Goal: Transaction & Acquisition: Purchase product/service

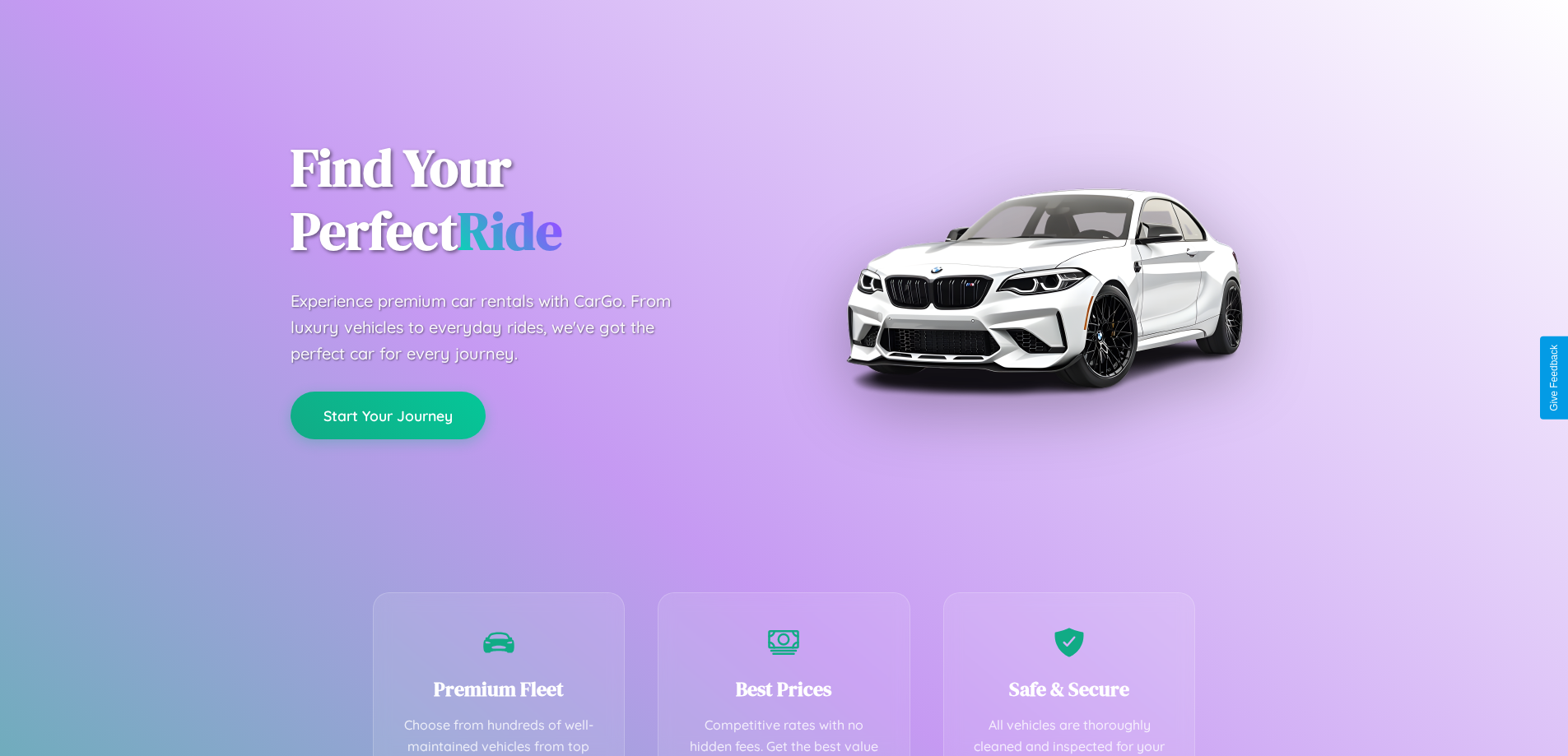
scroll to position [480, 0]
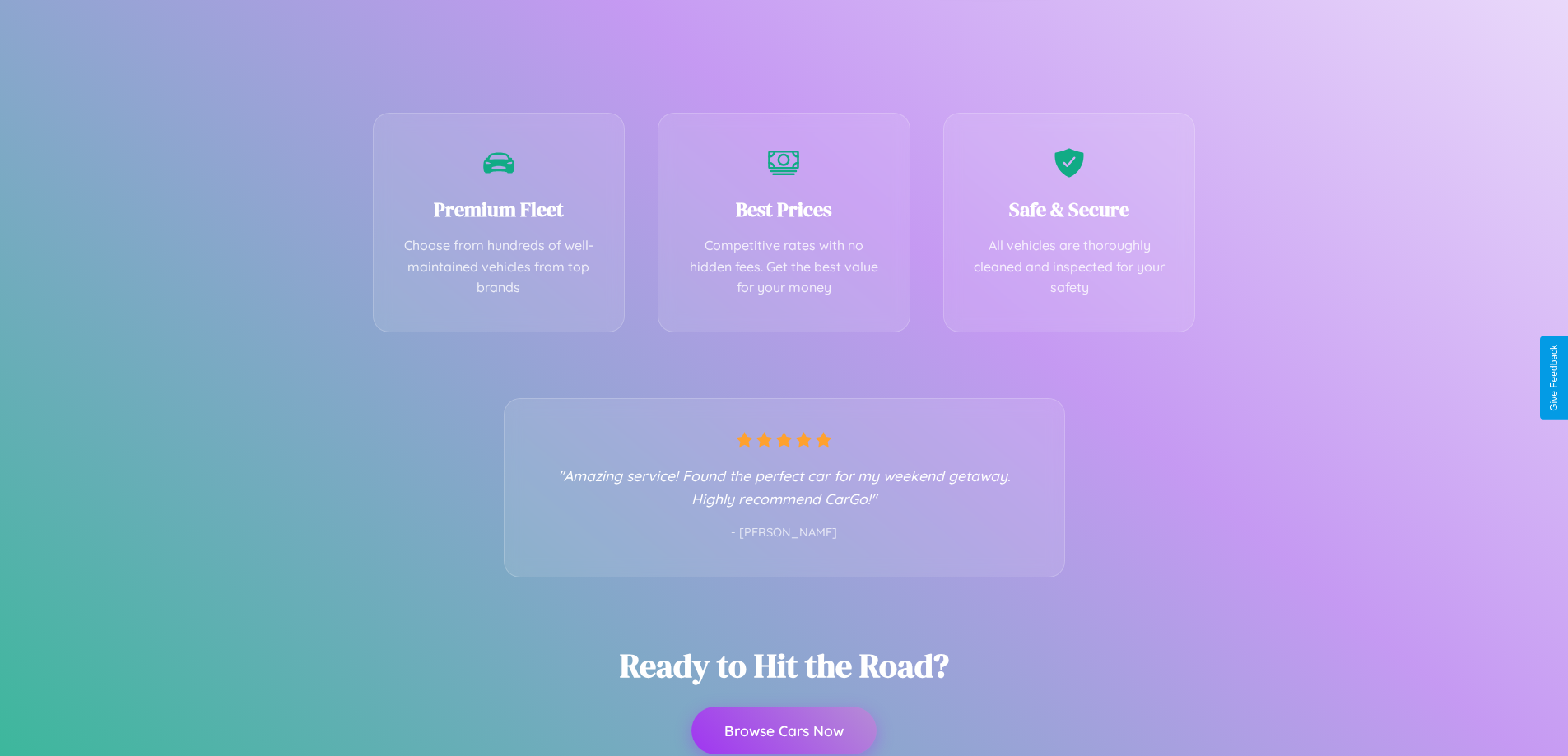
click at [783, 732] on button "Browse Cars Now" at bounding box center [783, 730] width 185 height 47
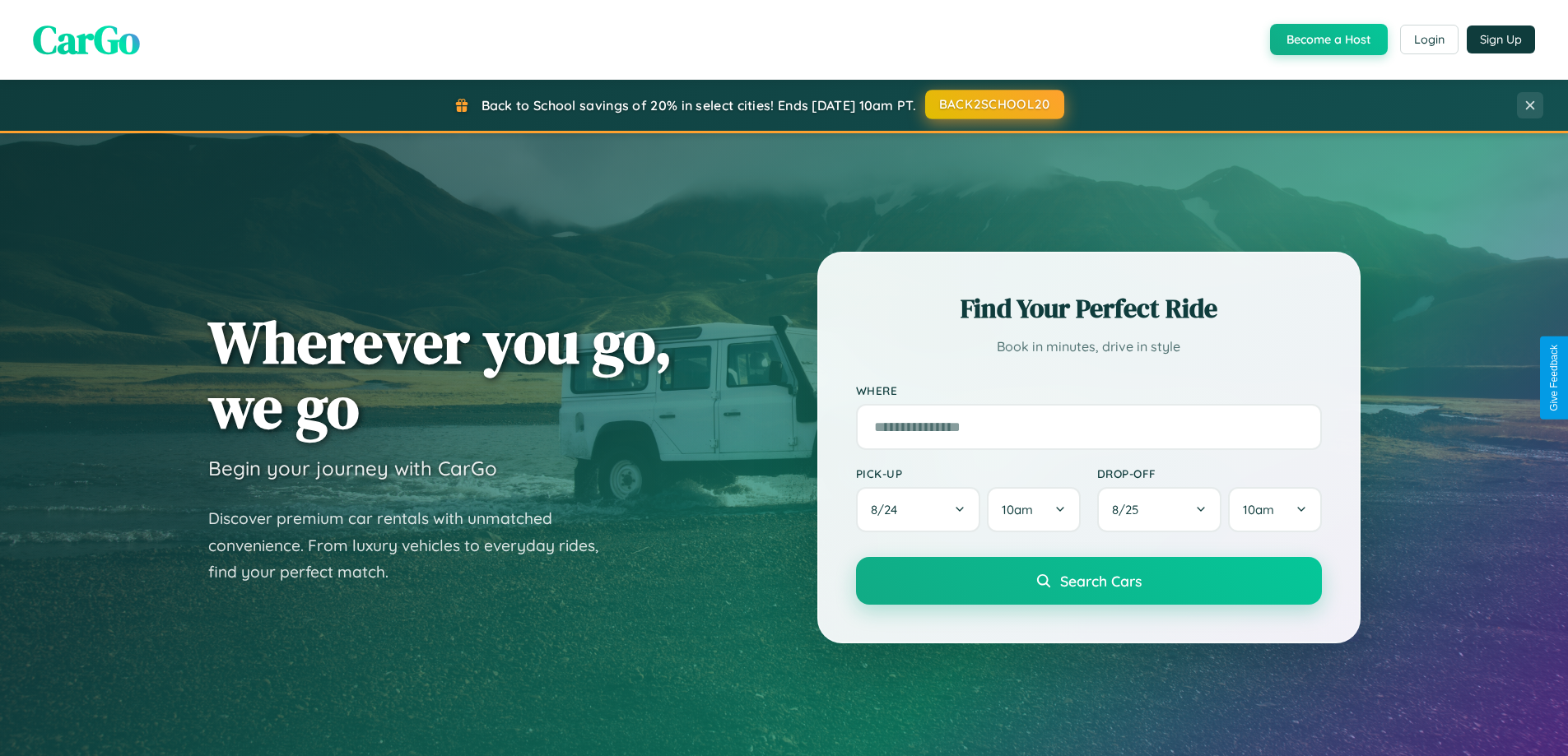
click at [993, 106] on button "BACK2SCHOOL20" at bounding box center [994, 104] width 139 height 30
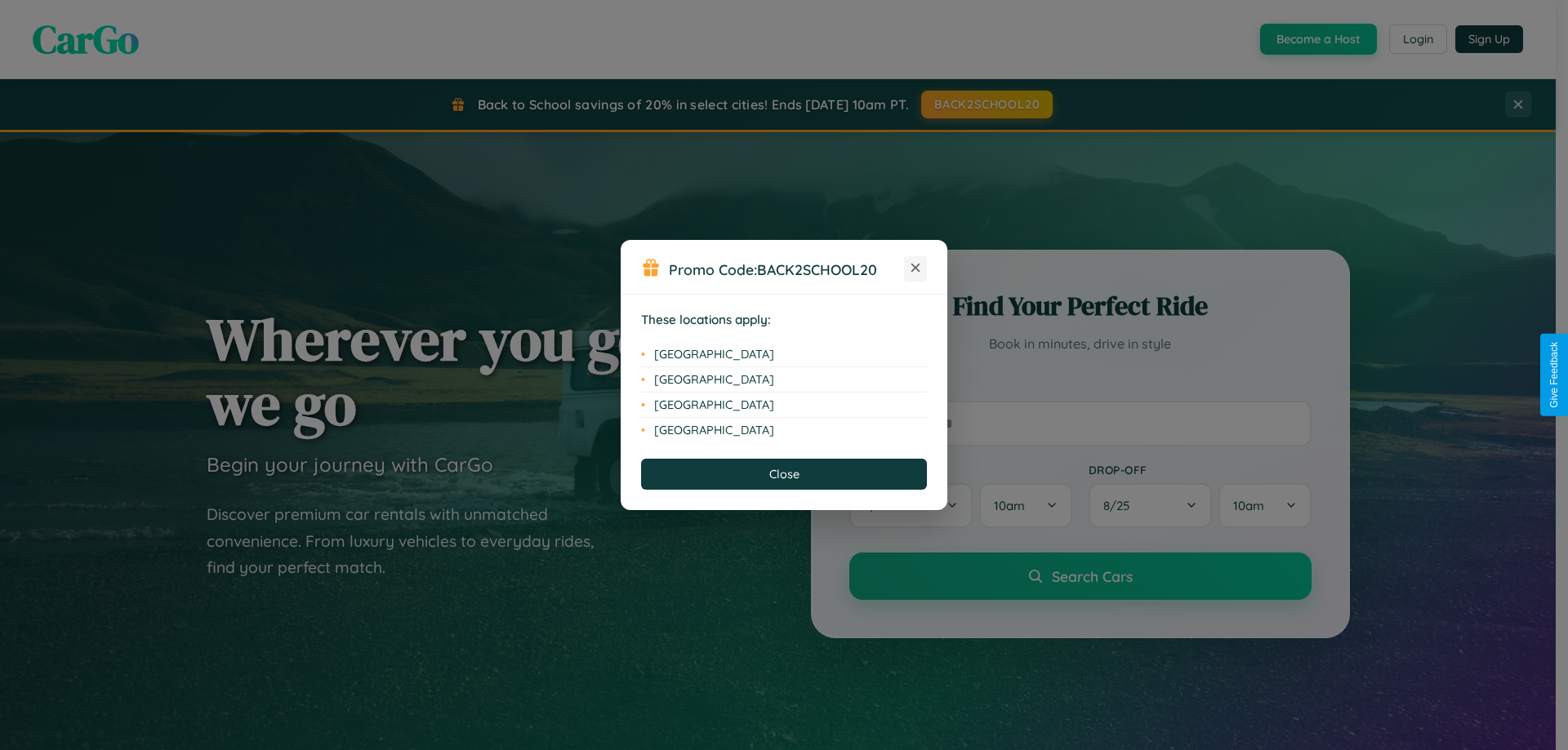
click at [915, 269] on icon at bounding box center [915, 268] width 9 height 9
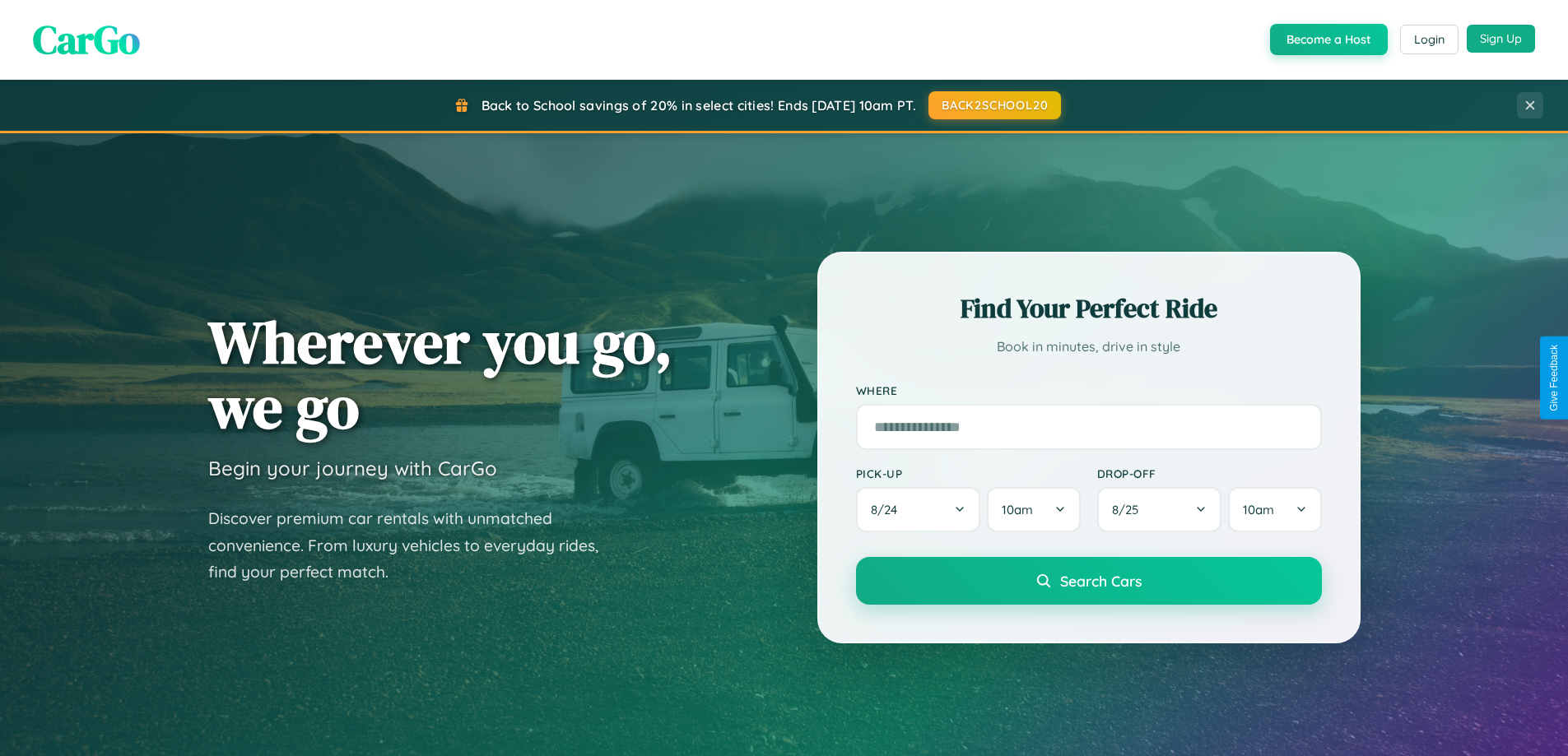
click at [1501, 39] on button "Sign Up" at bounding box center [1501, 38] width 68 height 28
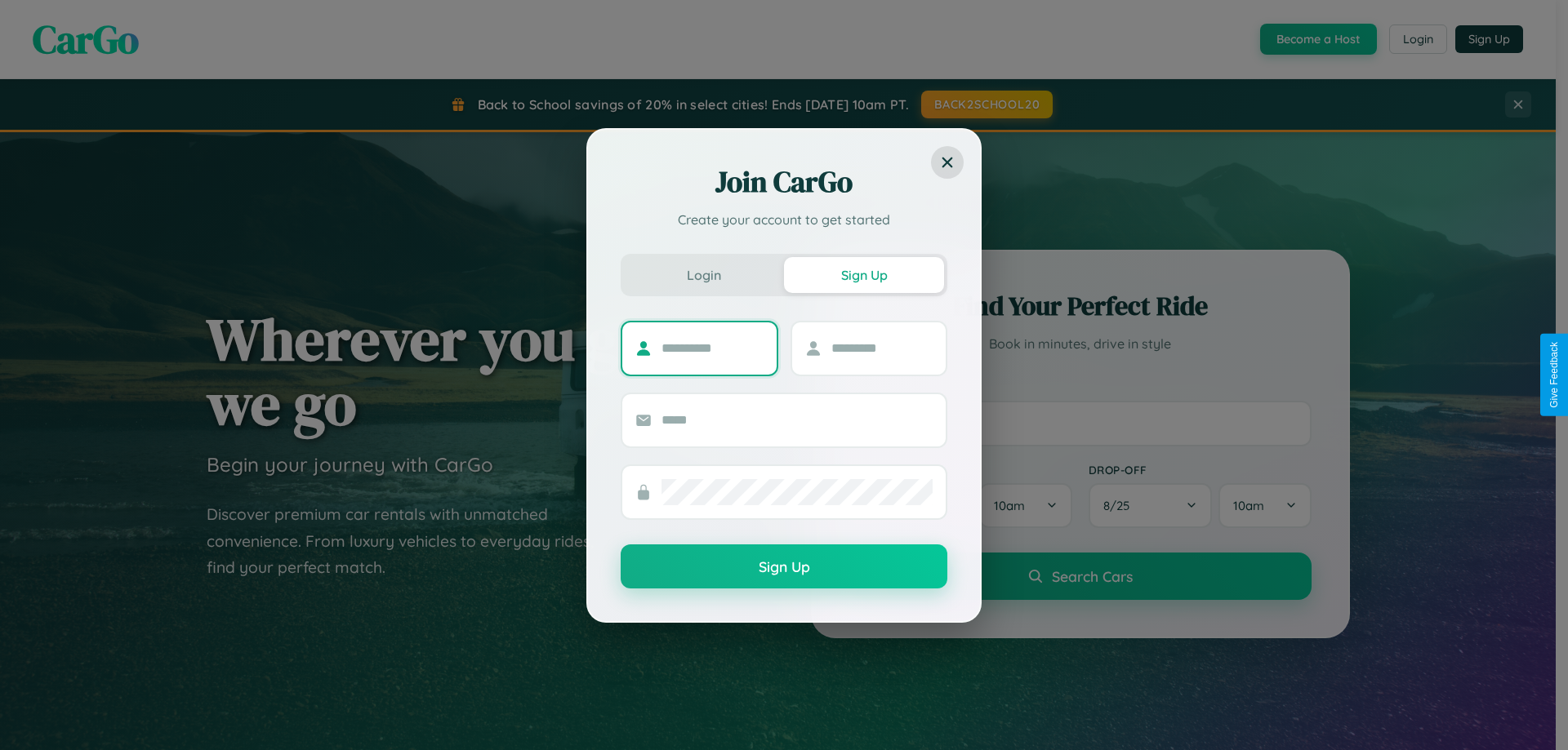
click at [712, 348] on input "text" at bounding box center [712, 348] width 102 height 26
type input "******"
click at [881, 348] on input "text" at bounding box center [882, 348] width 102 height 26
type input "********"
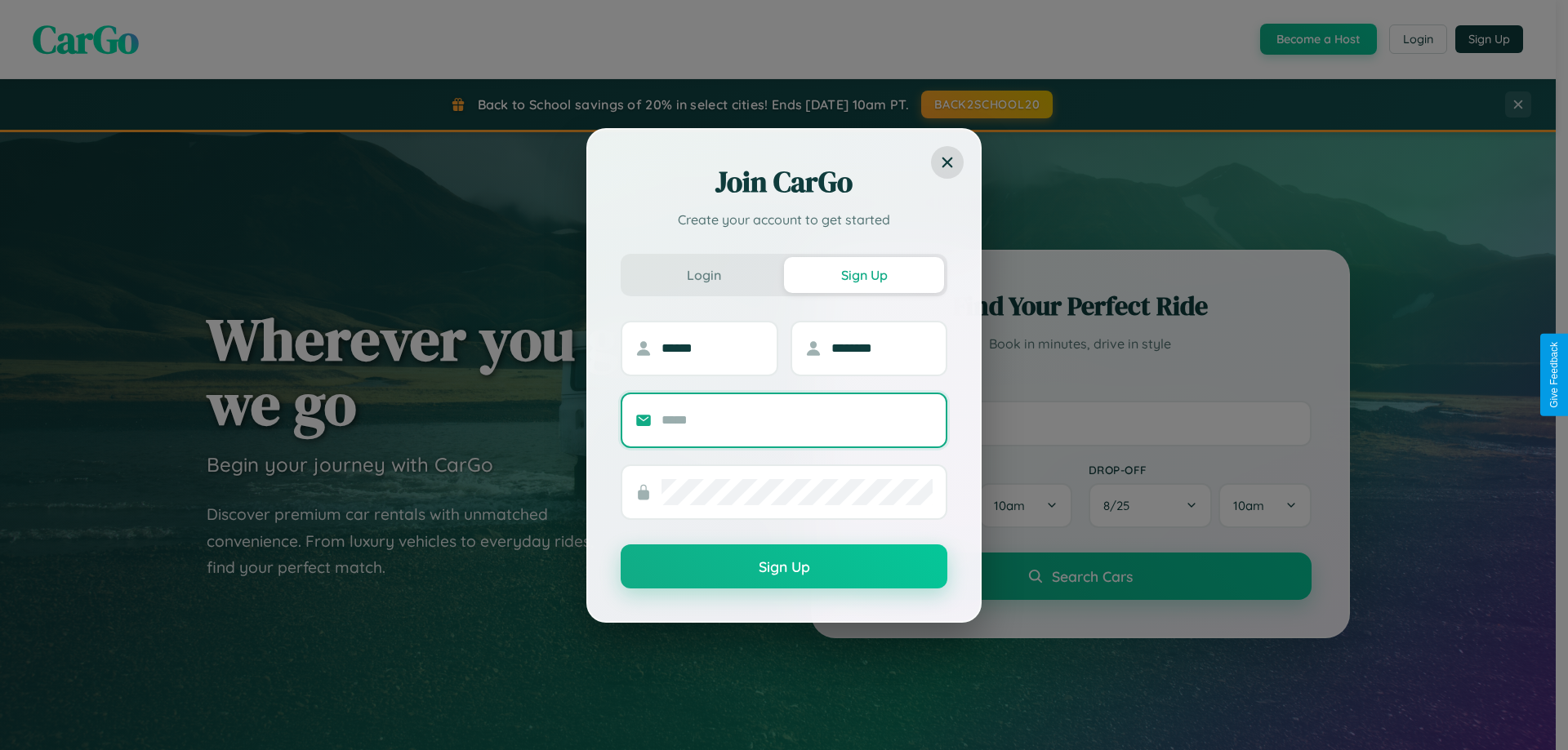
click at [797, 420] on input "text" at bounding box center [796, 420] width 271 height 26
type input "**********"
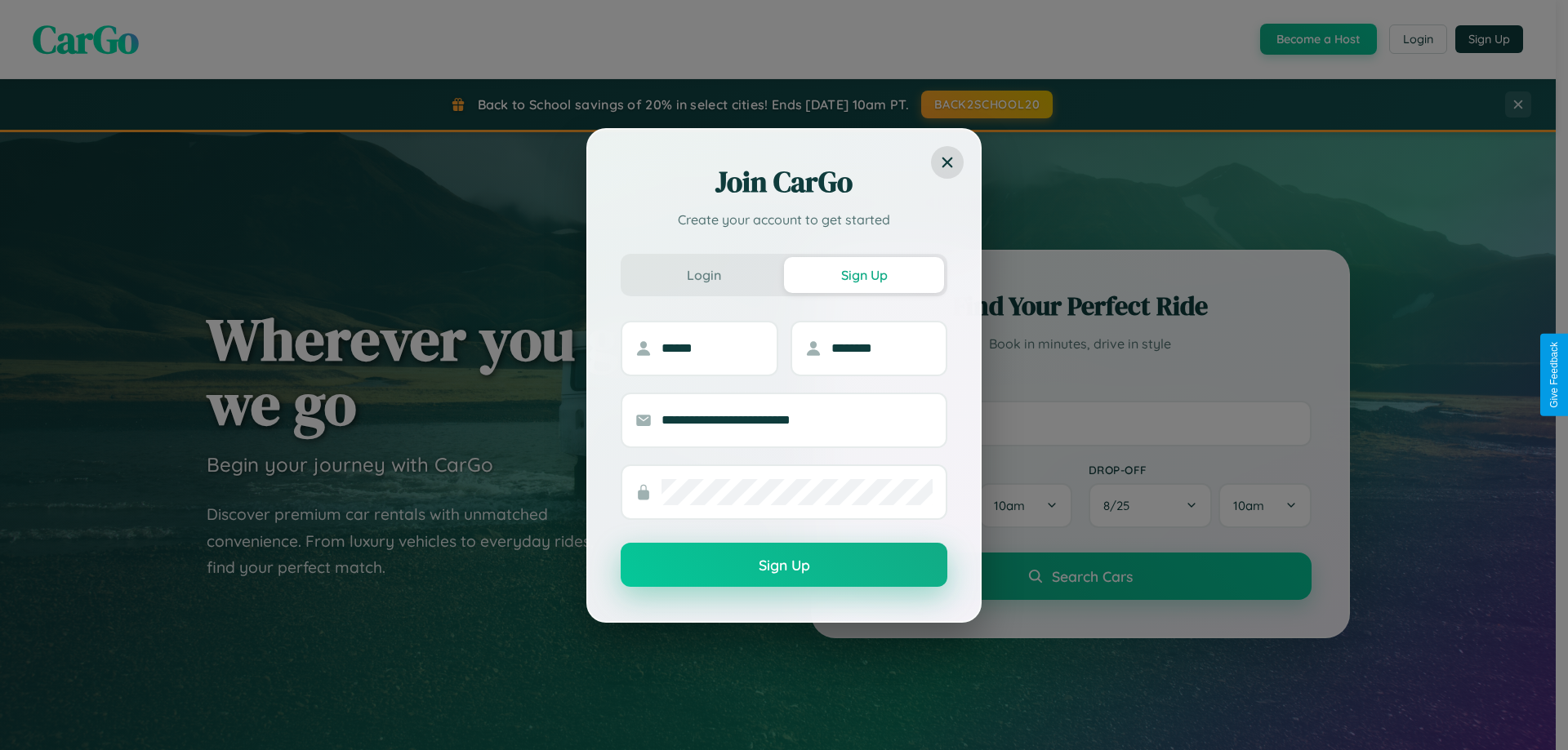
click at [784, 565] on button "Sign Up" at bounding box center [784, 565] width 327 height 44
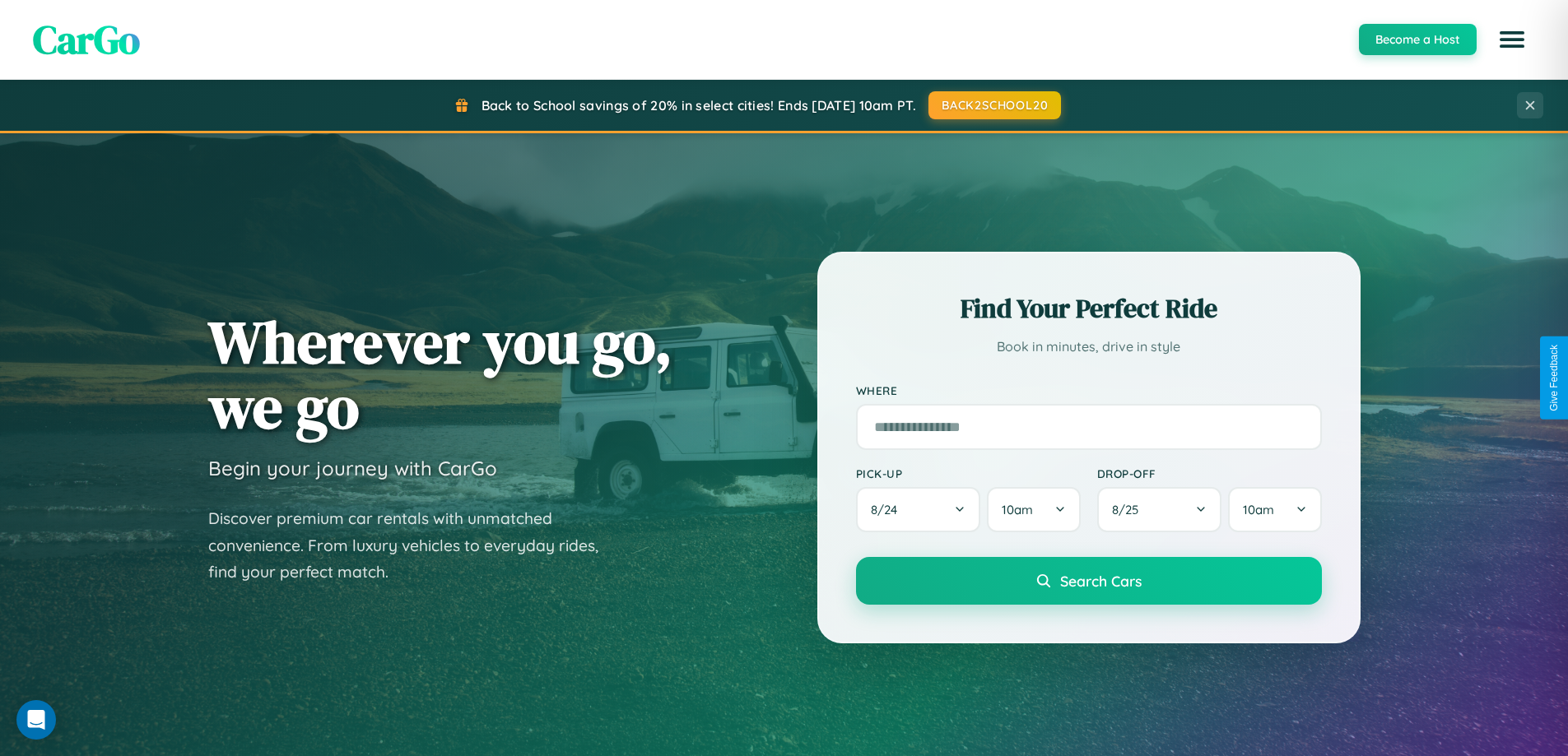
scroll to position [1132, 0]
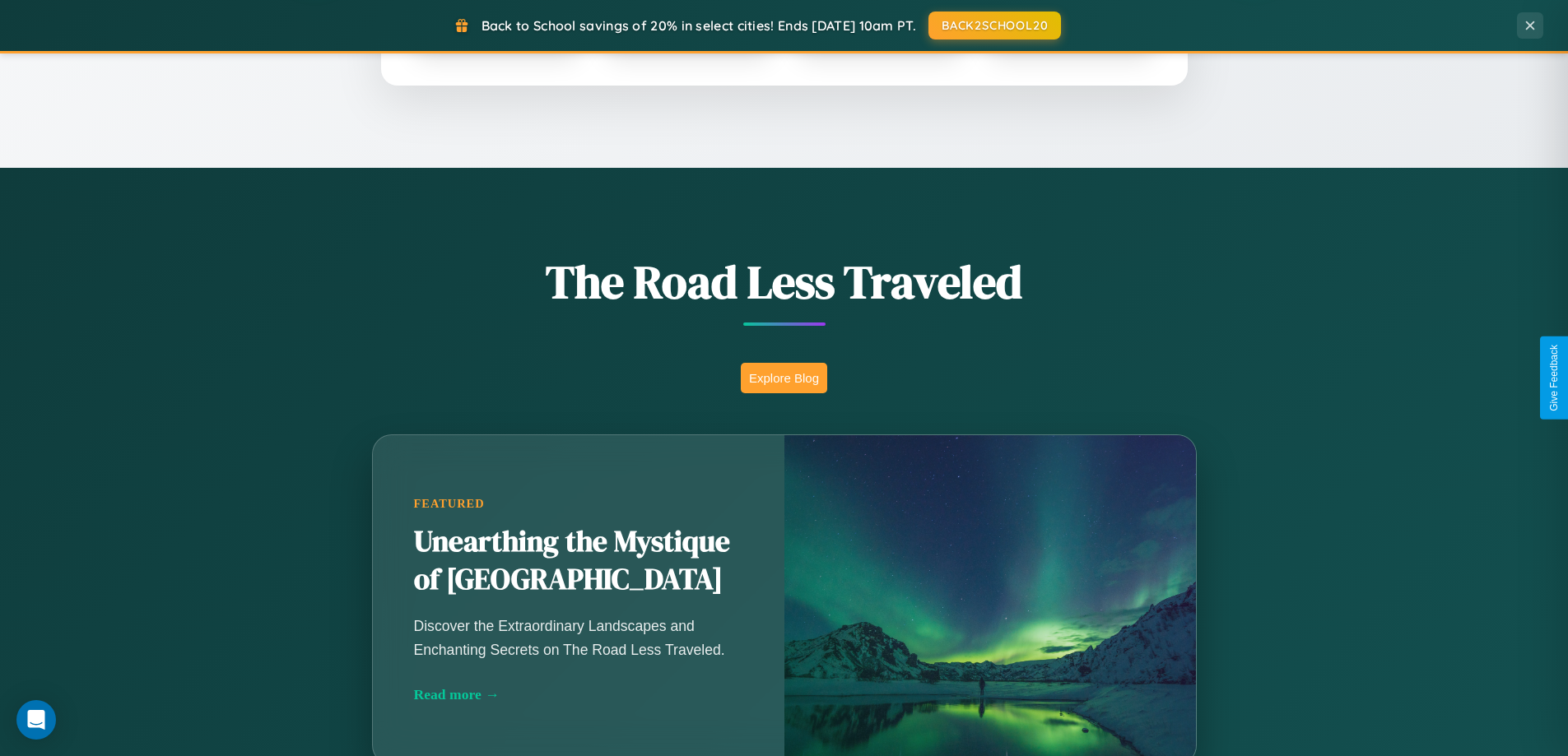
click at [783, 378] on button "Explore Blog" at bounding box center [784, 378] width 87 height 30
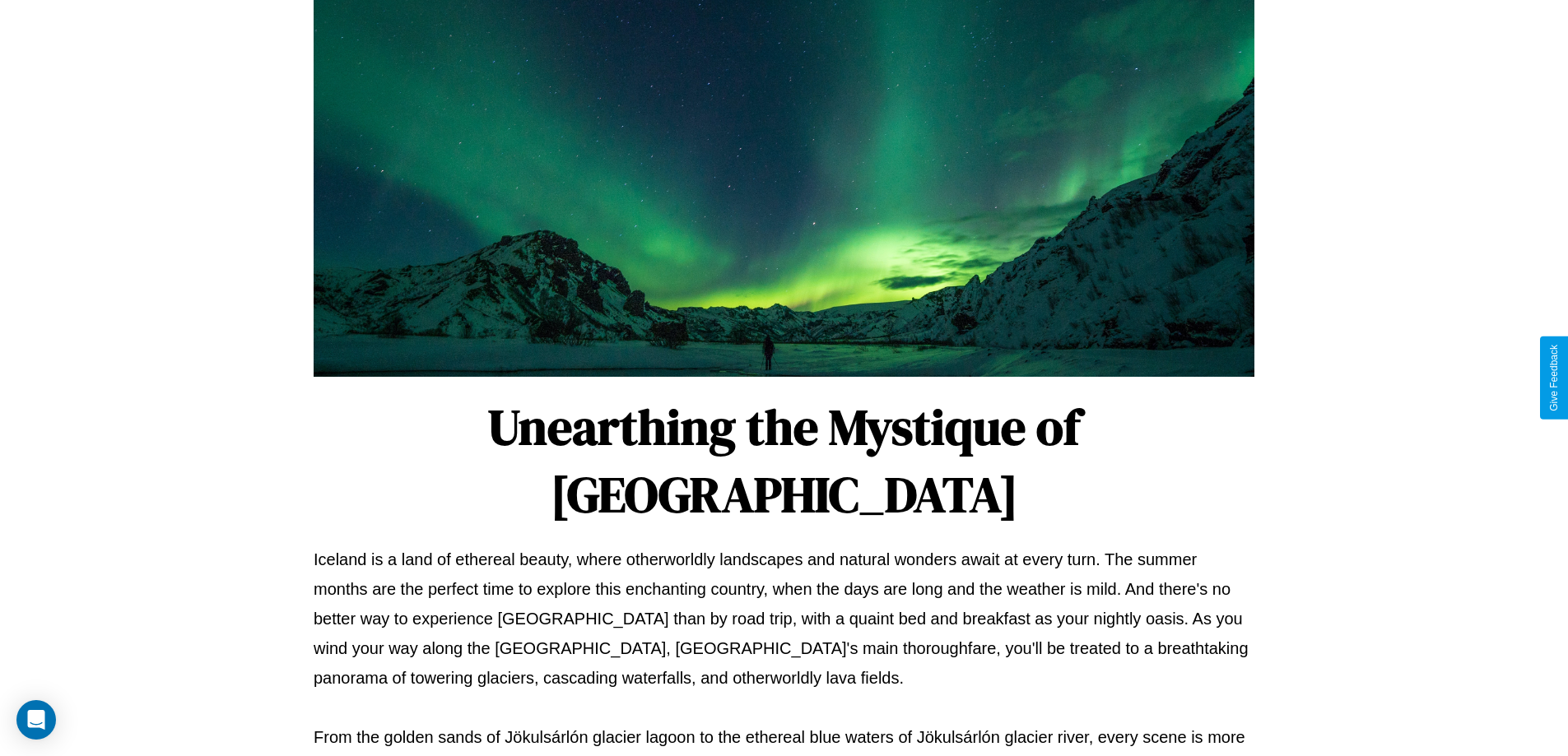
scroll to position [532, 0]
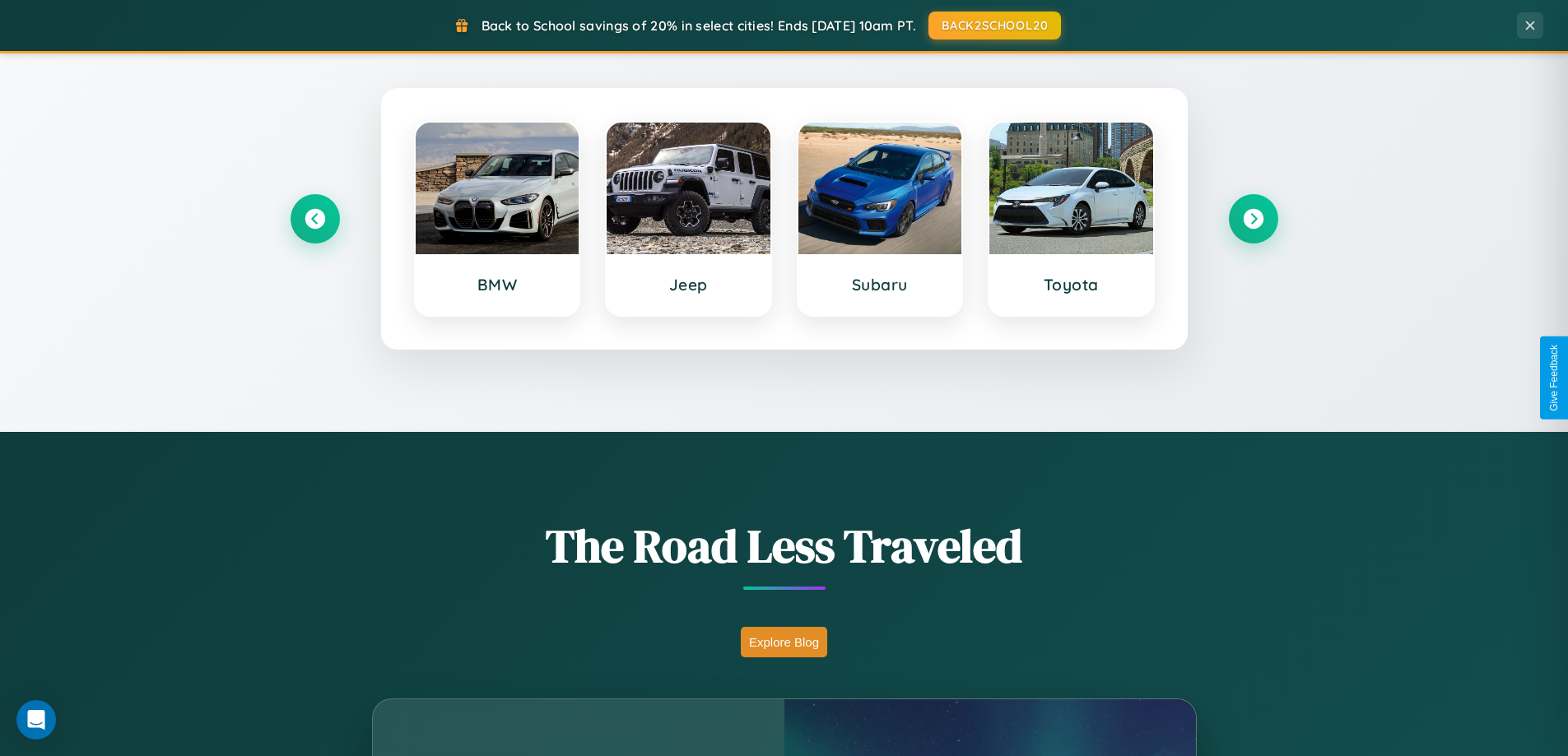
scroll to position [709, 0]
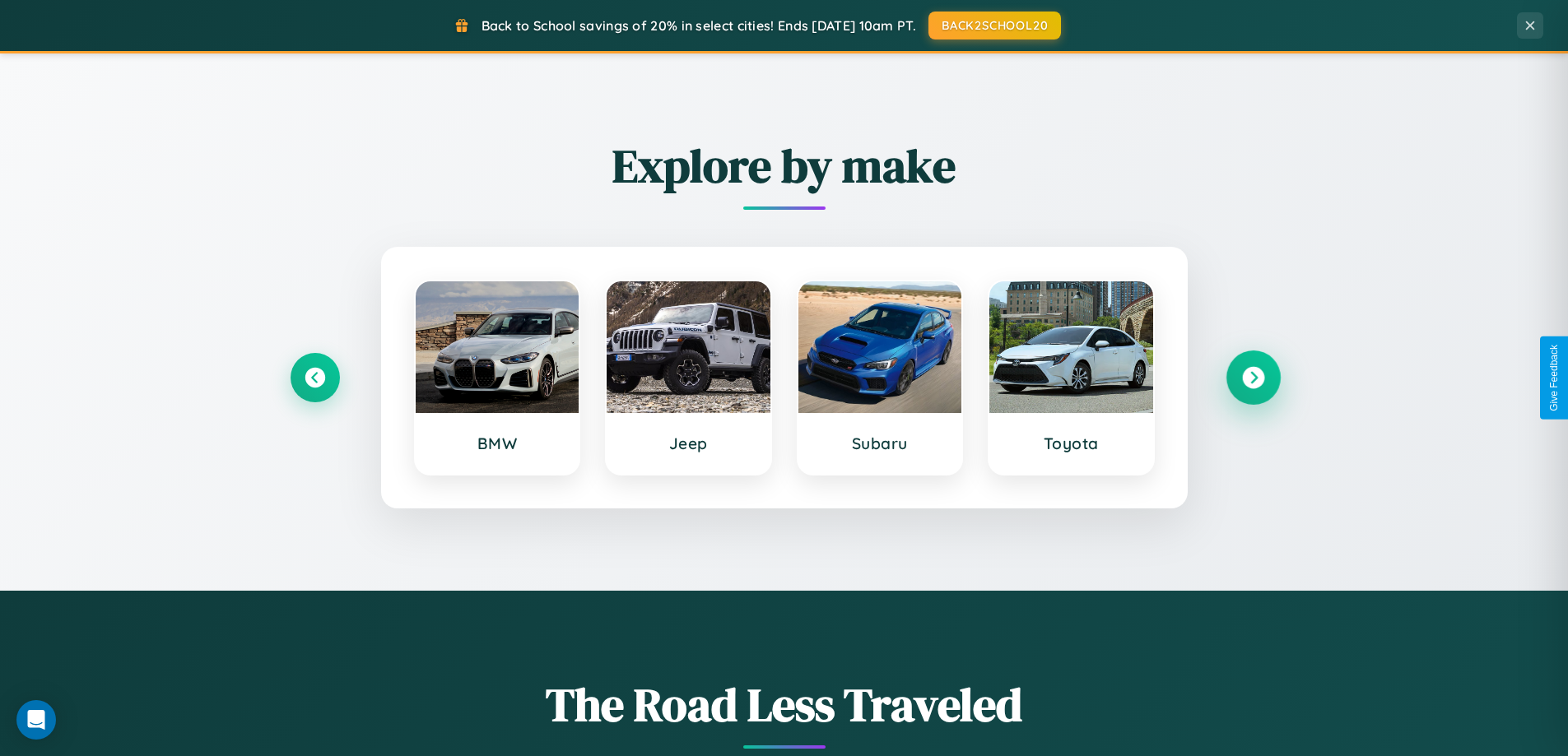
click at [1253, 378] on icon at bounding box center [1253, 378] width 22 height 22
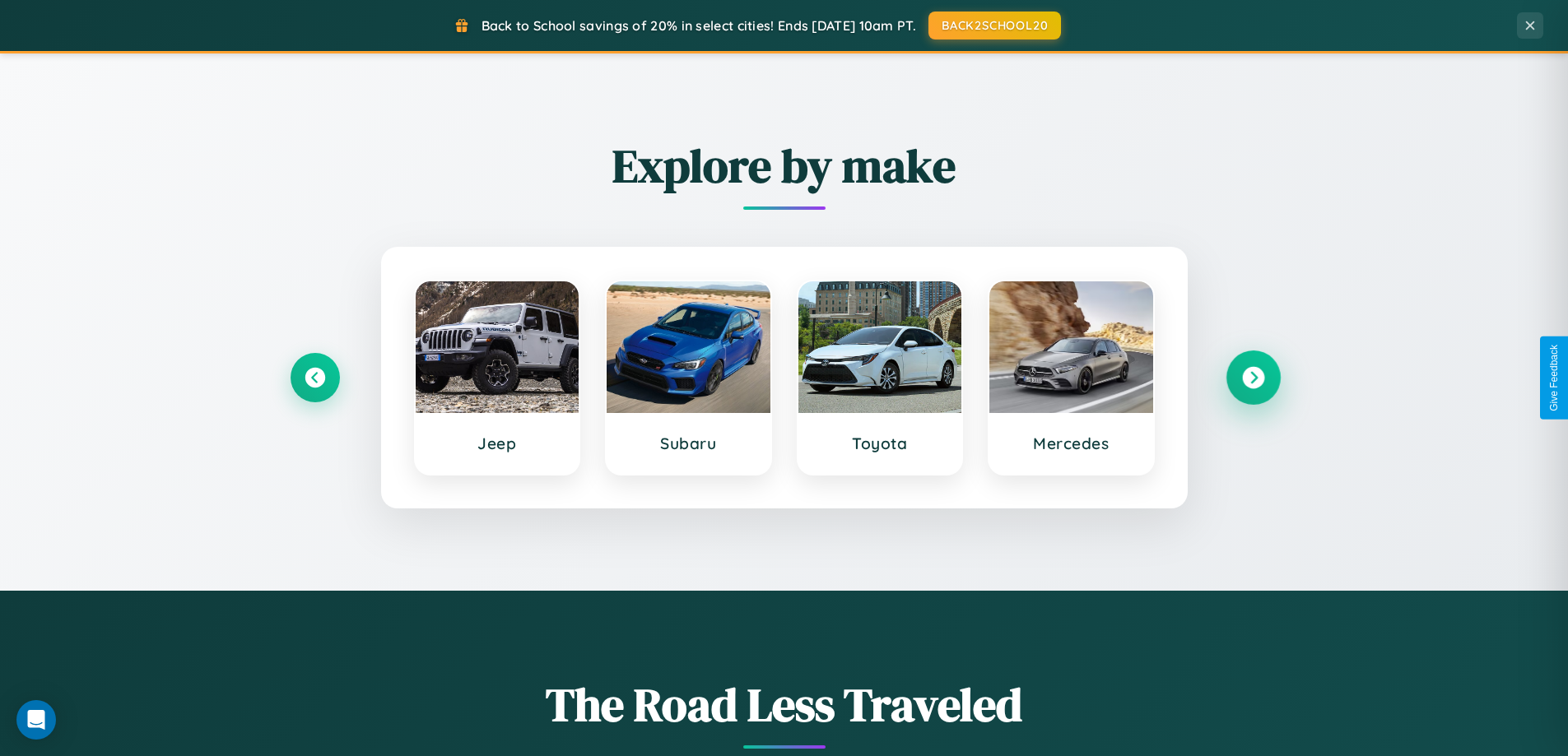
click at [1253, 378] on icon at bounding box center [1253, 378] width 22 height 22
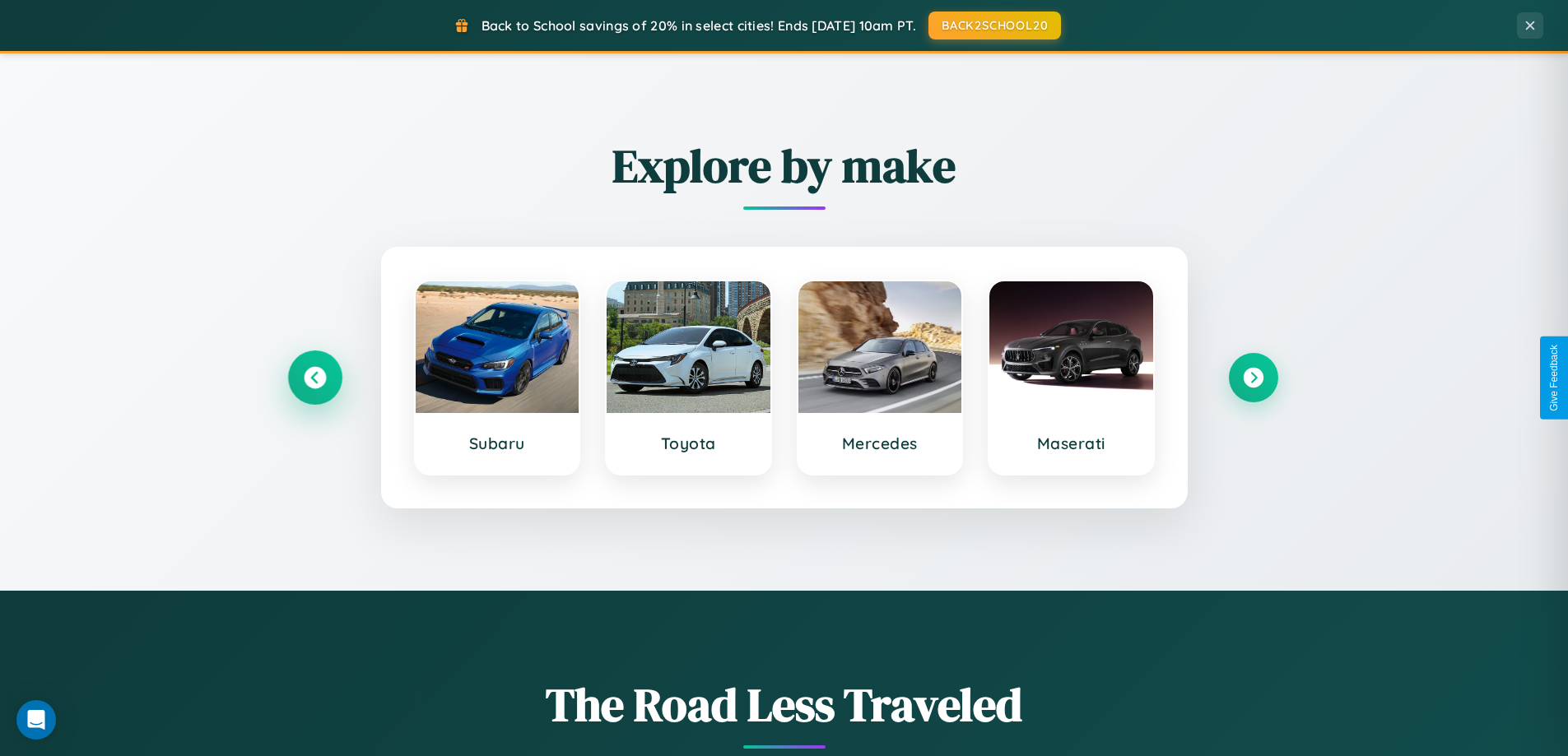
click at [314, 378] on icon at bounding box center [314, 378] width 22 height 22
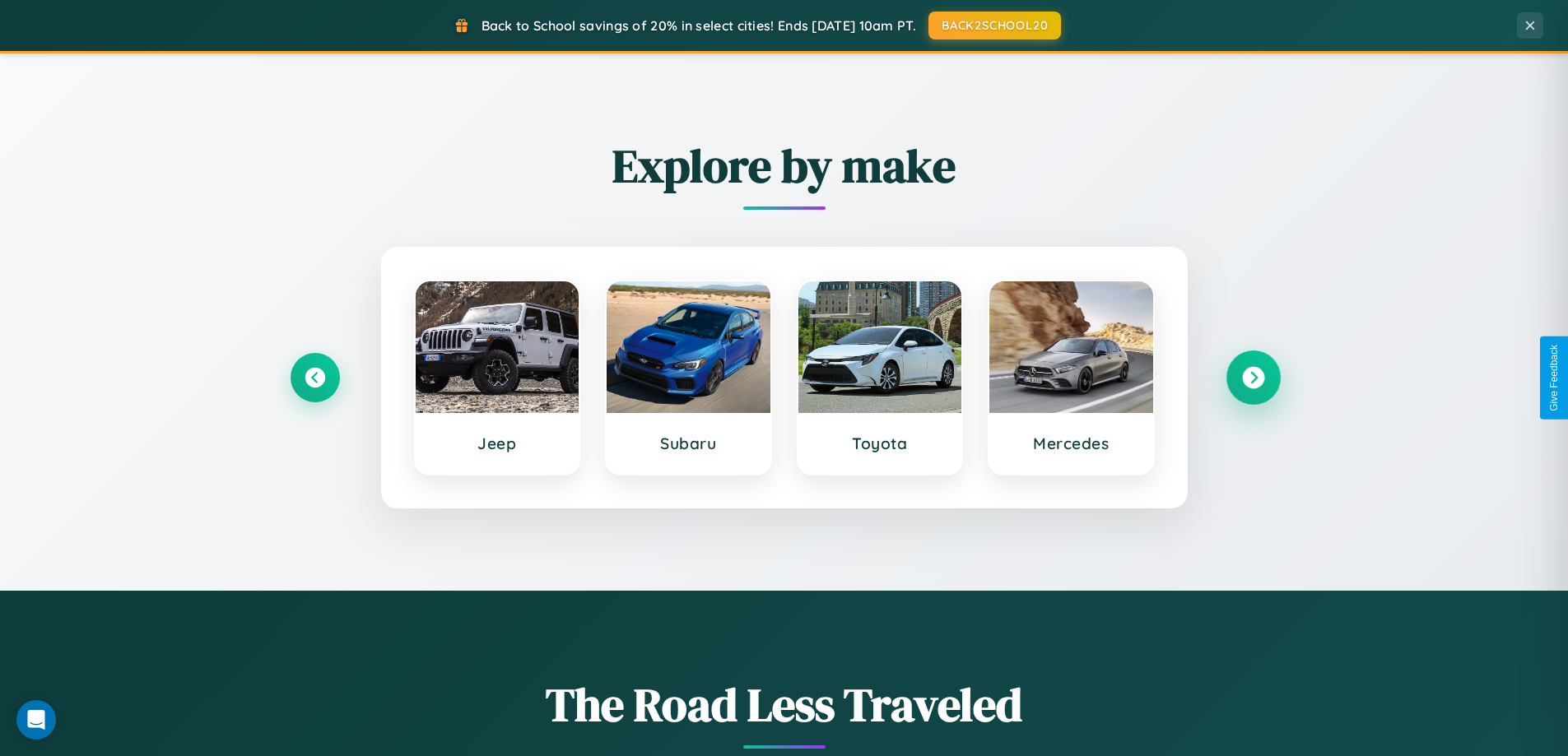
click at [1253, 378] on icon at bounding box center [1253, 378] width 22 height 22
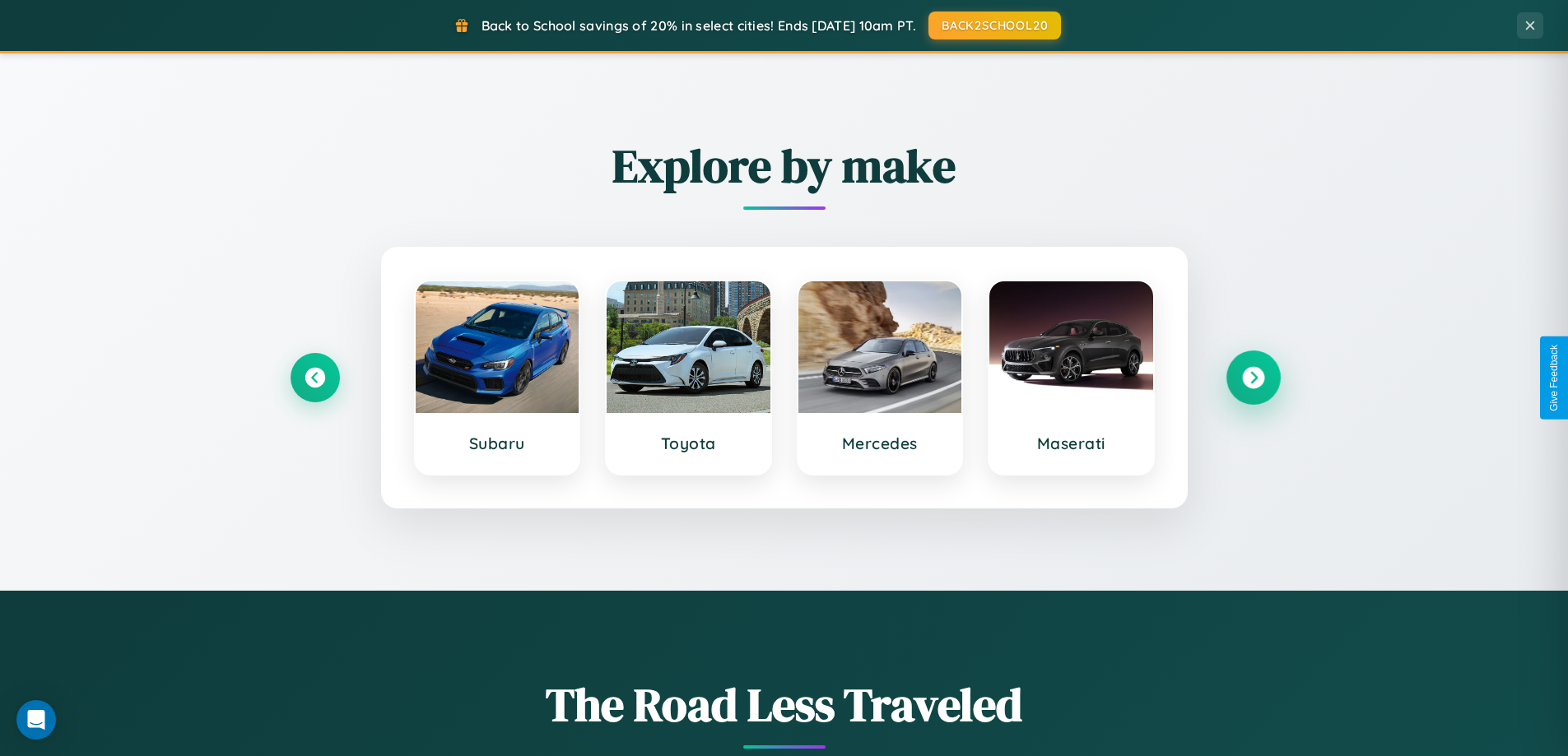
click at [1253, 378] on icon at bounding box center [1253, 378] width 22 height 22
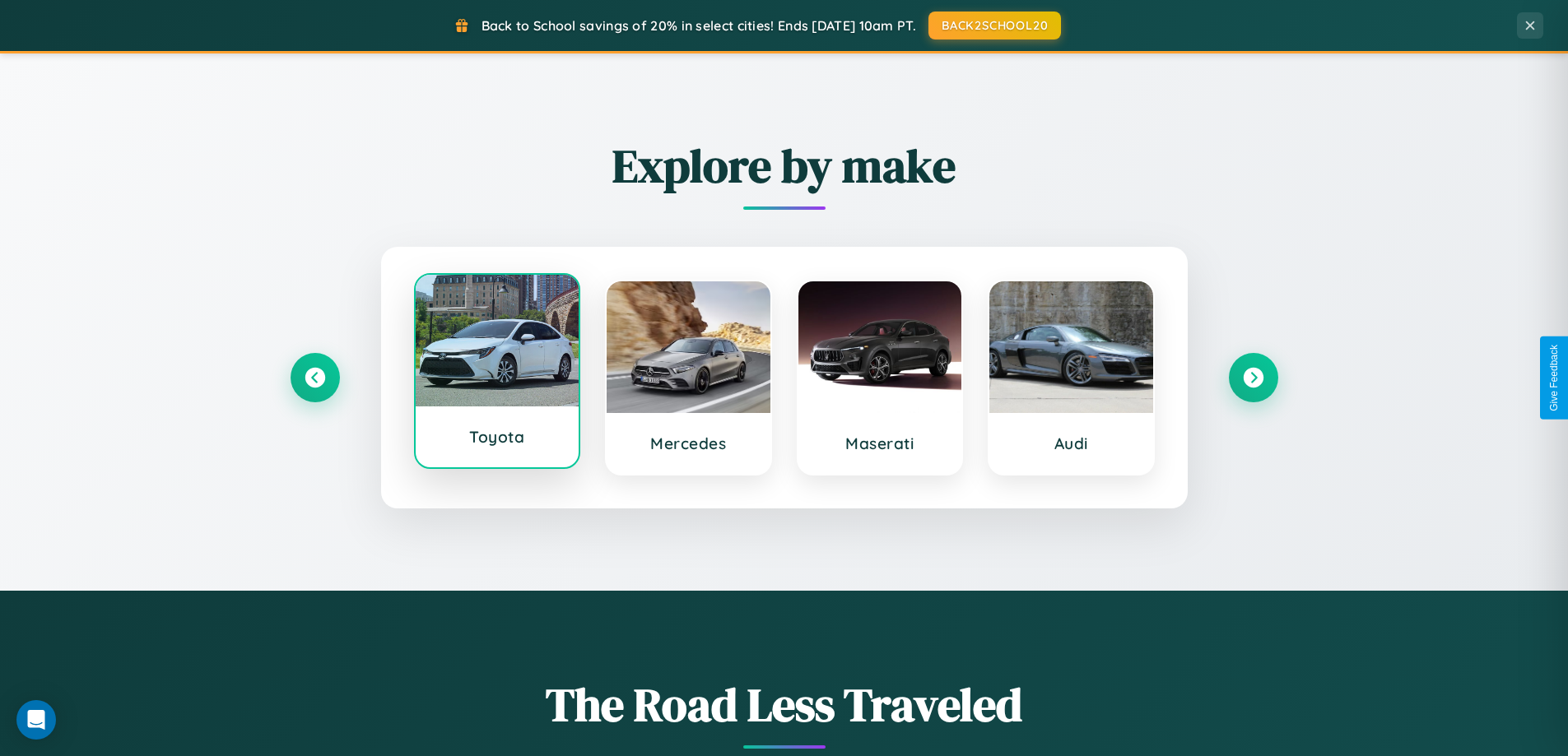
click at [497, 371] on div at bounding box center [497, 340] width 164 height 132
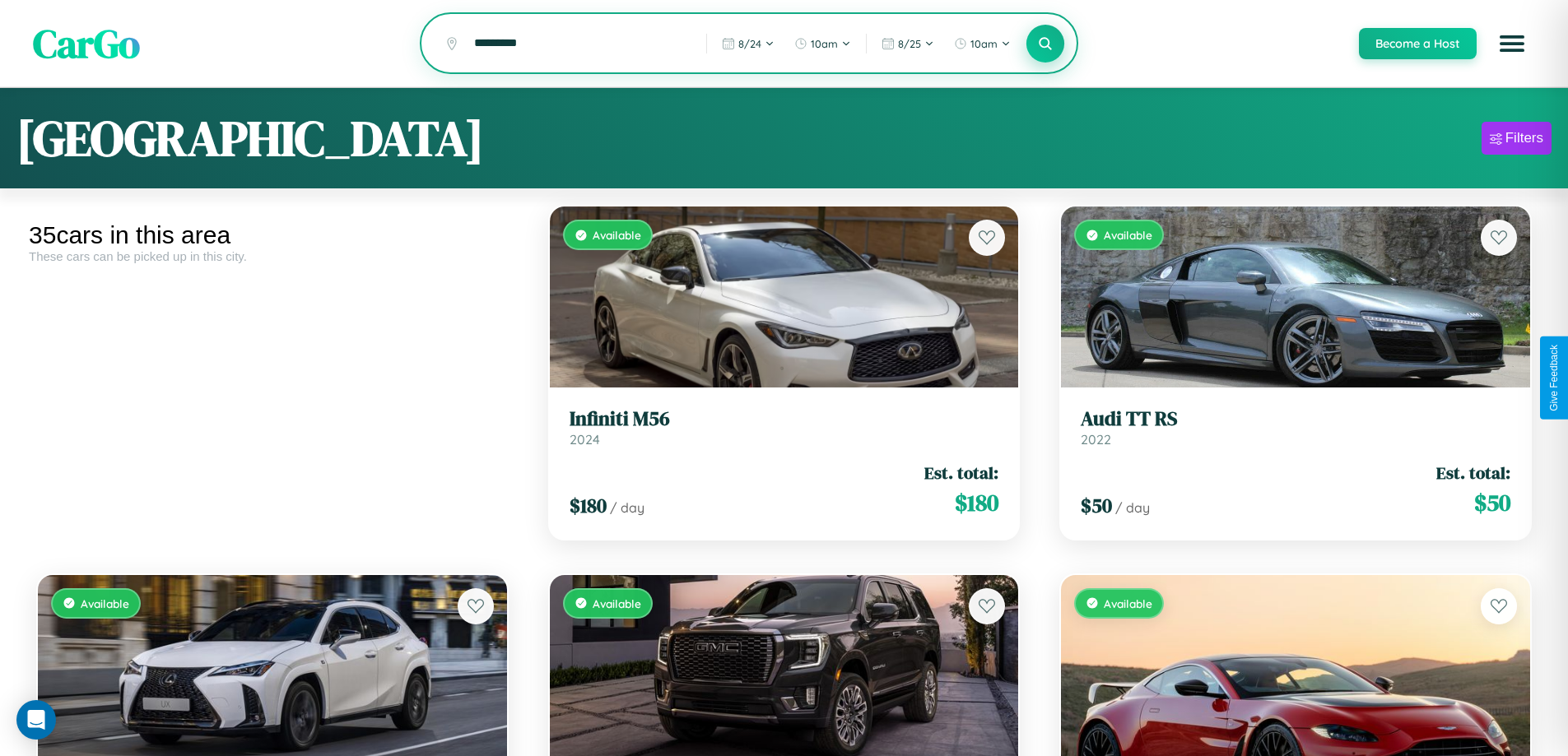
click at [1044, 45] on icon at bounding box center [1045, 43] width 15 height 15
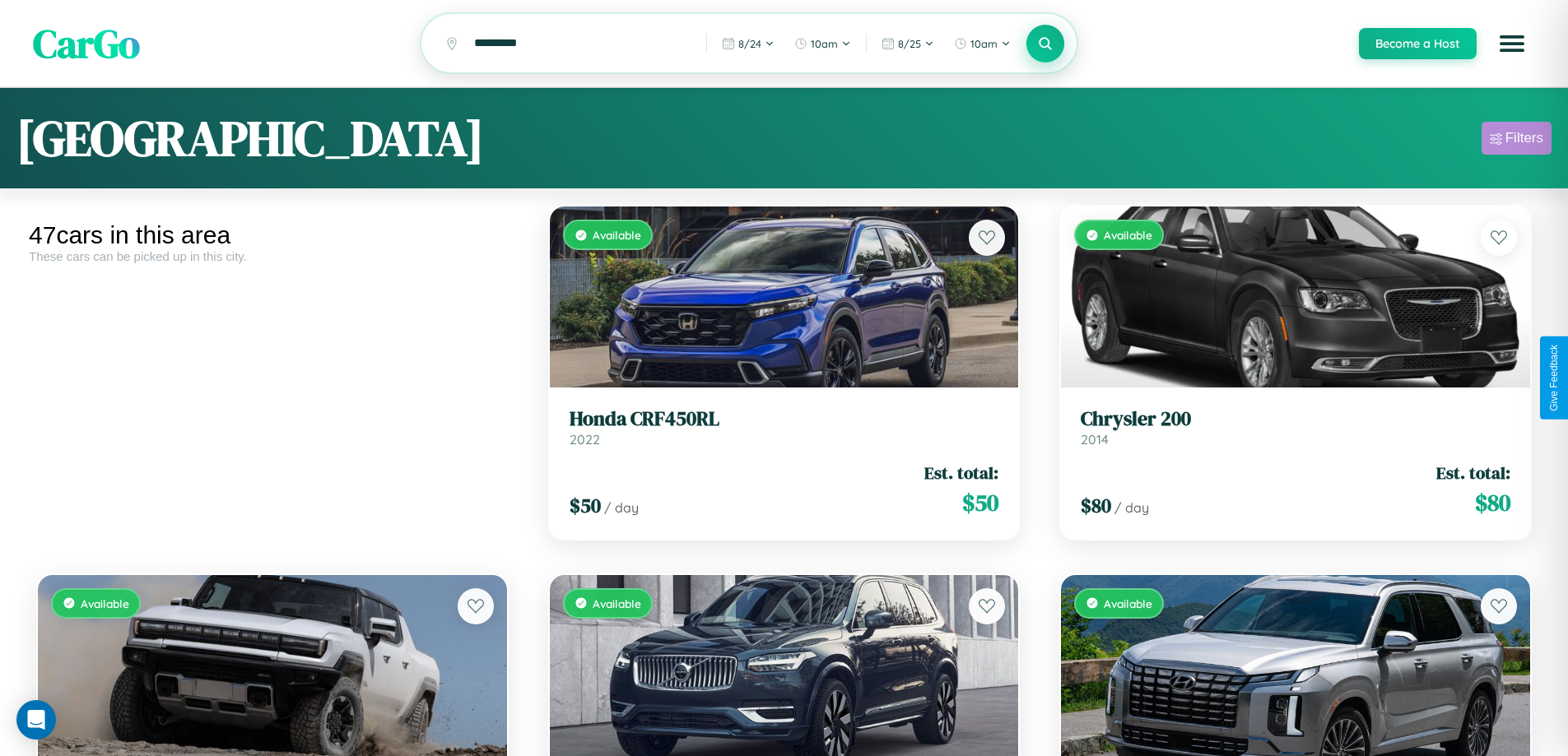
click at [1516, 140] on div "Filters" at bounding box center [1524, 138] width 38 height 16
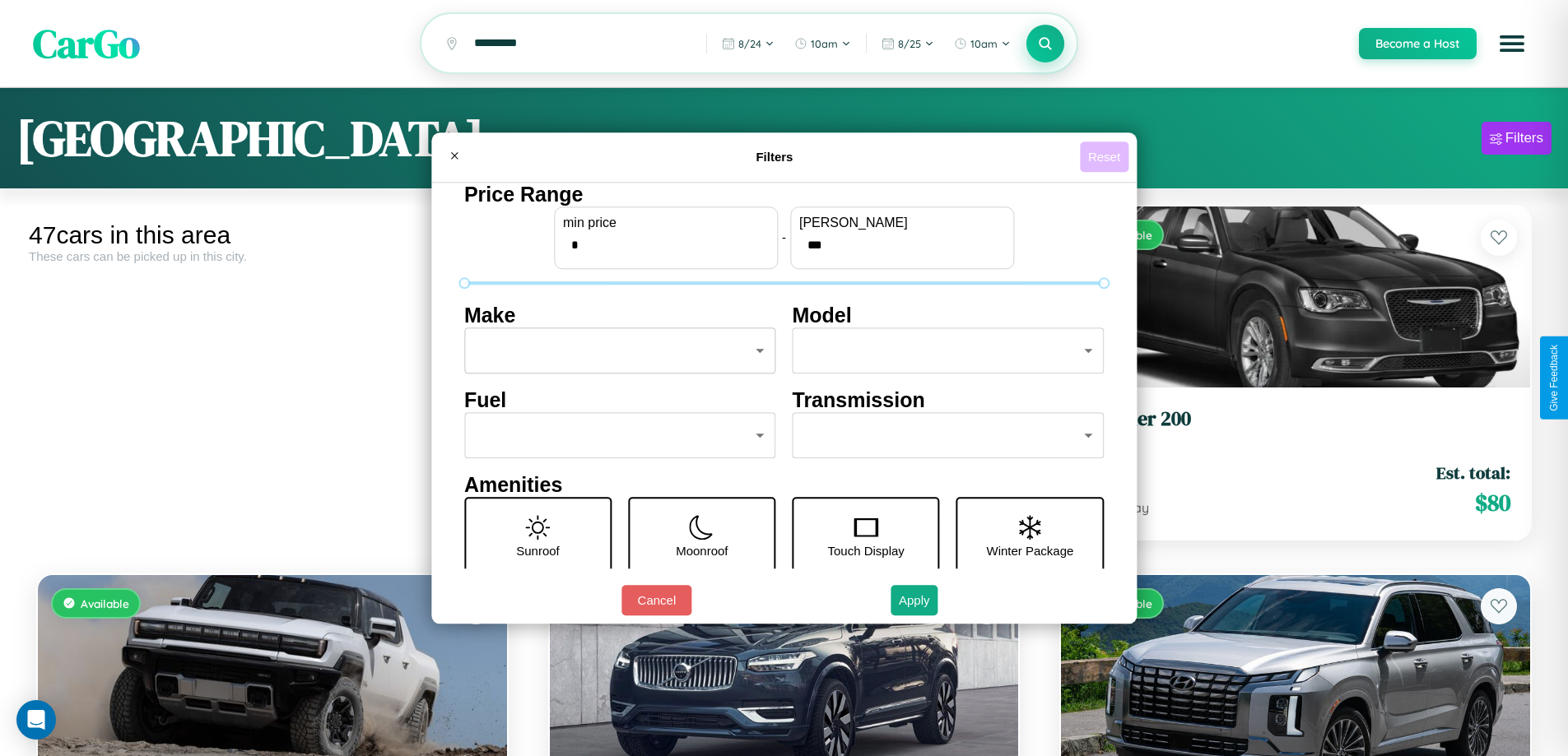
click at [1106, 157] on button "Reset" at bounding box center [1104, 157] width 48 height 30
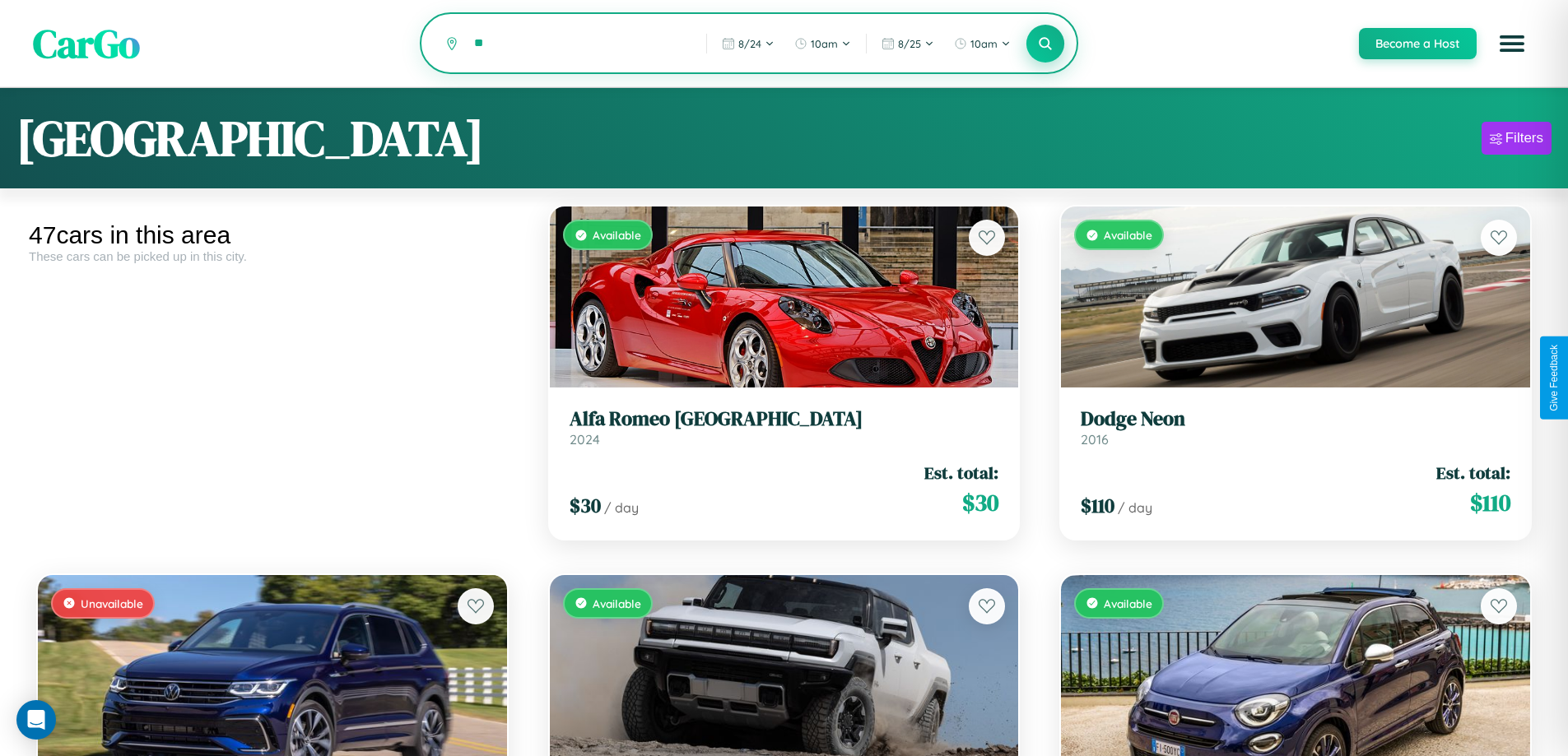
type input "*"
type input "*******"
click at [1044, 45] on icon at bounding box center [1045, 43] width 15 height 15
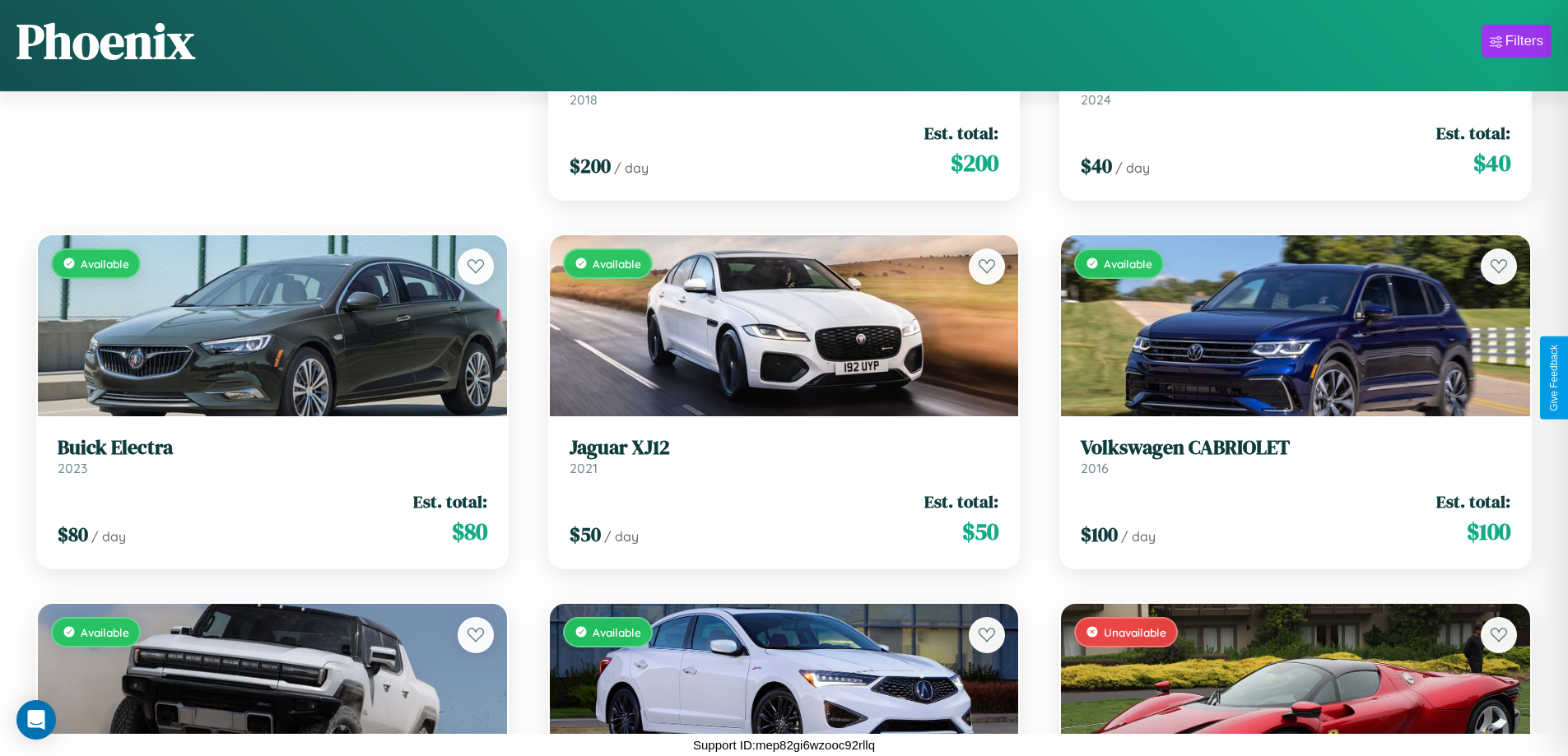
scroll to position [599, 0]
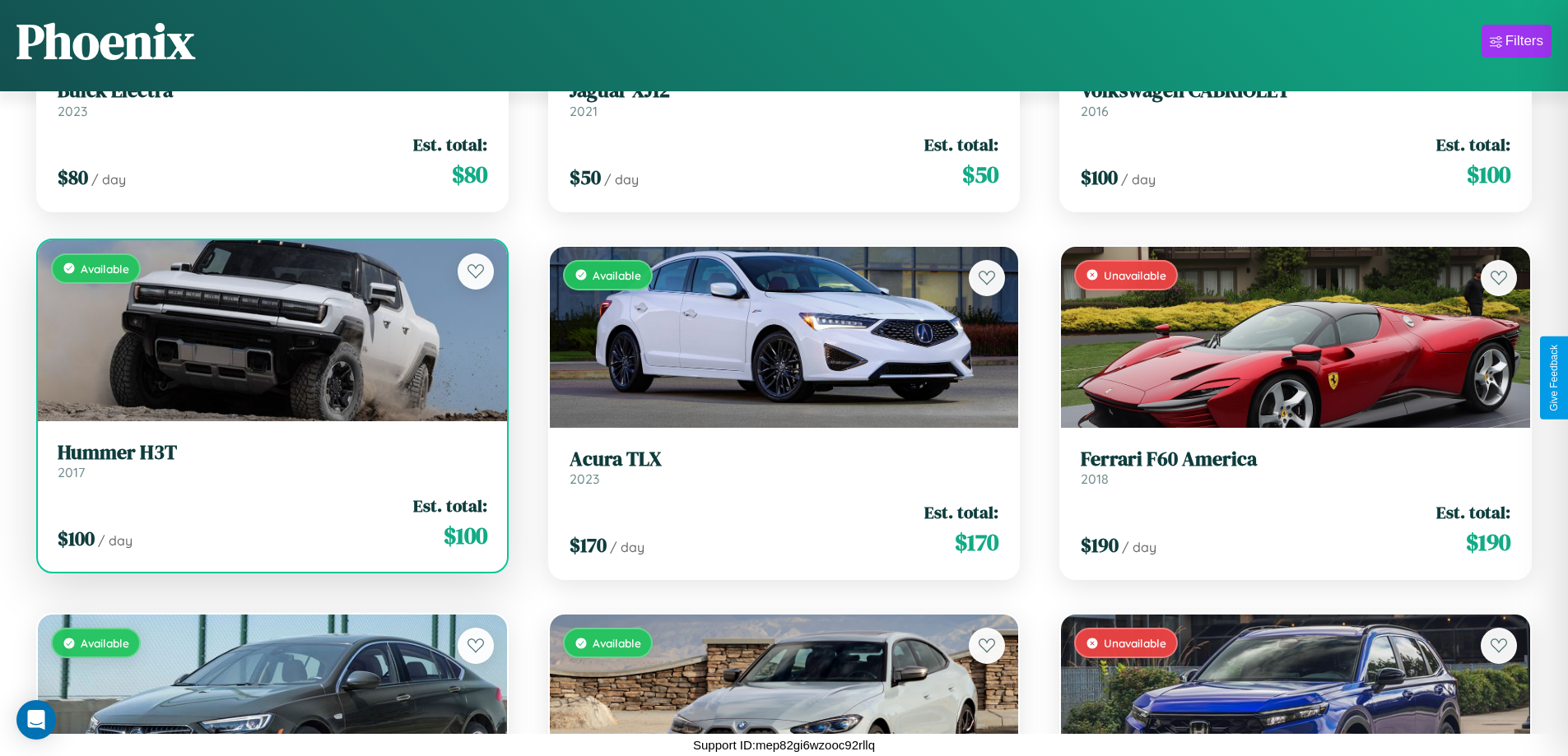
click at [270, 462] on h3 "Hummer H3T" at bounding box center [272, 453] width 430 height 24
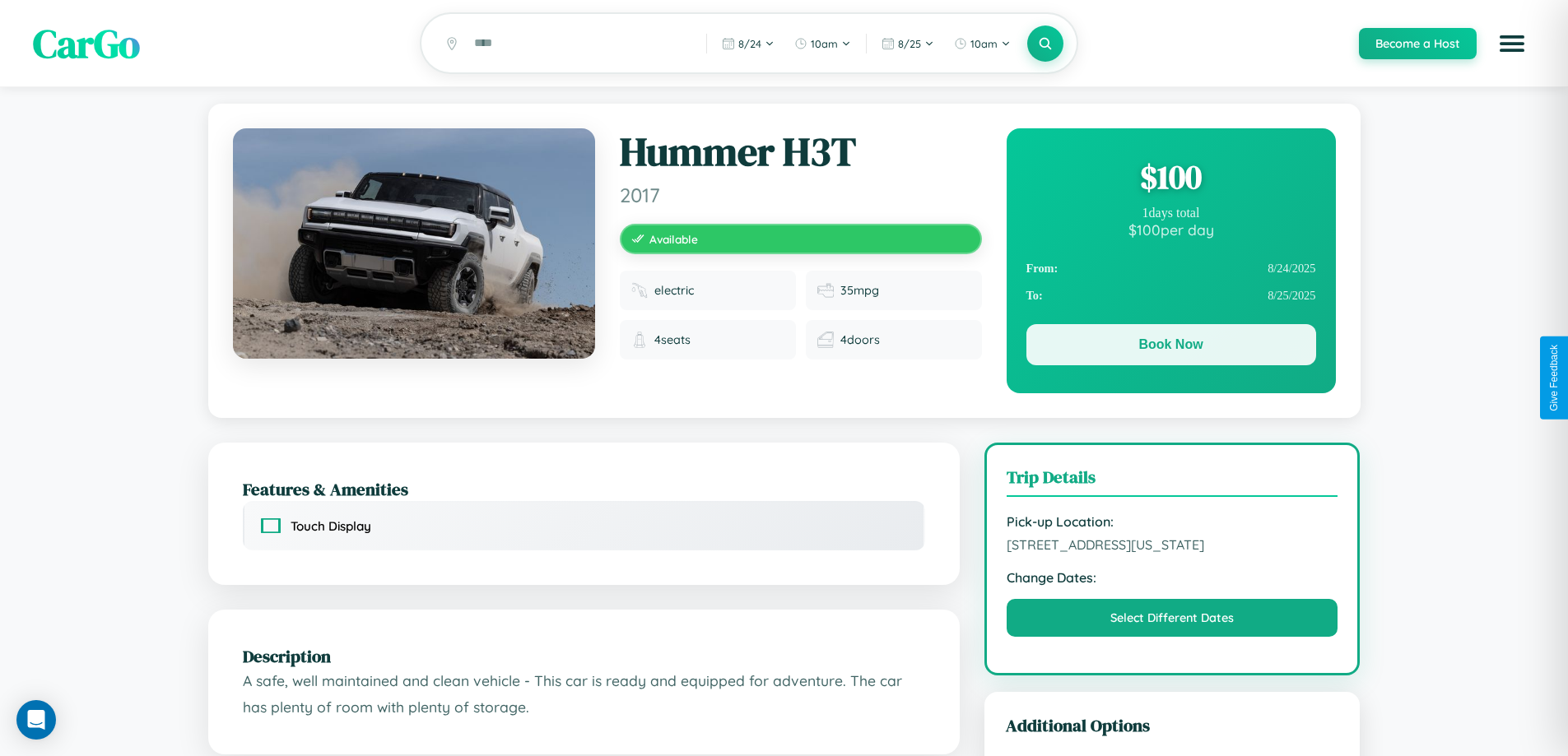
click at [1171, 347] on button "Book Now" at bounding box center [1172, 344] width 290 height 41
